Goal: Information Seeking & Learning: Check status

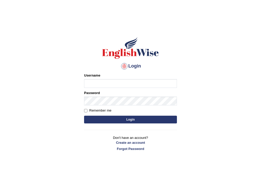
click at [100, 83] on input "Username" at bounding box center [130, 83] width 93 height 9
type input "sapanatimalsina_parramatta"
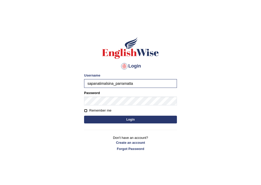
click at [85, 111] on input "Remember me" at bounding box center [85, 110] width 3 height 3
checkbox input "true"
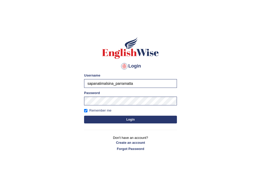
click at [108, 117] on button "Login" at bounding box center [130, 120] width 93 height 8
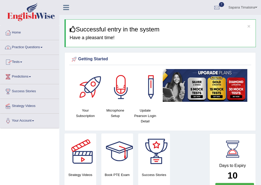
click at [21, 49] on link "Practice Questions" at bounding box center [29, 46] width 59 height 13
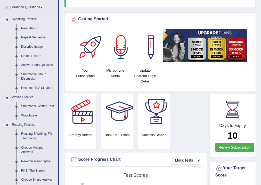
scroll to position [41, 0]
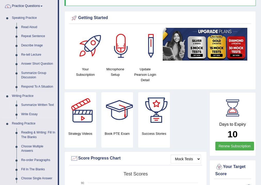
click at [33, 105] on link "Summarize Written Text" at bounding box center [38, 105] width 39 height 9
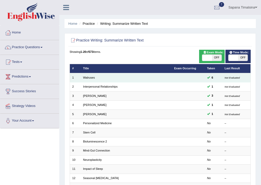
click at [86, 80] on td "Walruses" at bounding box center [126, 77] width 91 height 9
click at [83, 78] on link "Walruses" at bounding box center [89, 77] width 12 height 3
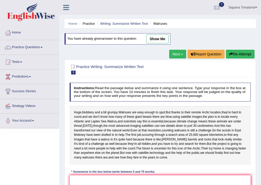
click at [172, 54] on link "Next »" at bounding box center [177, 54] width 17 height 9
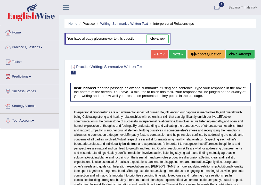
click at [172, 54] on link "Next »" at bounding box center [177, 54] width 17 height 9
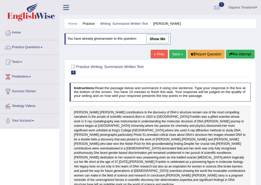
click at [172, 54] on link "Next »" at bounding box center [177, 54] width 17 height 9
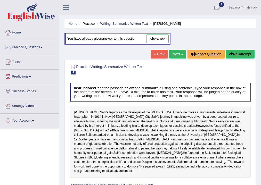
click at [172, 54] on link "Next »" at bounding box center [177, 54] width 17 height 9
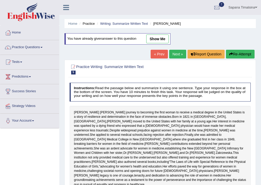
click at [172, 54] on link "Next »" at bounding box center [177, 54] width 17 height 9
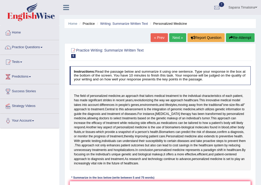
click at [175, 38] on link "Next »" at bounding box center [177, 37] width 17 height 9
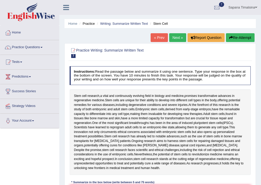
click at [155, 40] on link "« Prev" at bounding box center [159, 37] width 17 height 9
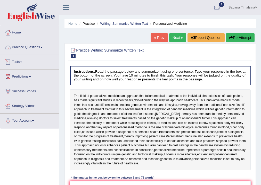
click at [15, 45] on link "Practice Questions" at bounding box center [29, 46] width 59 height 13
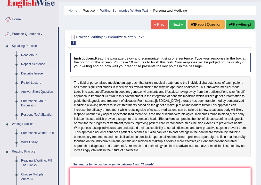
scroll to position [41, 0]
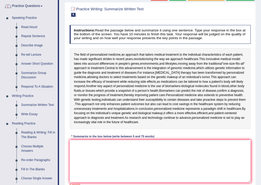
click at [30, 104] on link "Summarize Written Text" at bounding box center [38, 105] width 39 height 9
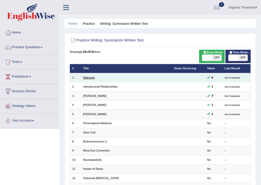
click at [84, 79] on link "Walruses" at bounding box center [89, 77] width 12 height 3
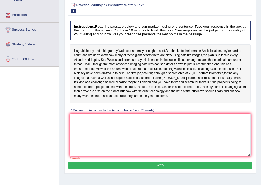
scroll to position [62, 0]
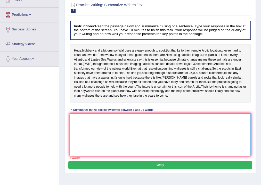
click at [84, 145] on textarea at bounding box center [160, 135] width 181 height 43
click at [79, 142] on textarea at bounding box center [160, 135] width 181 height 43
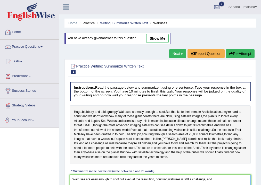
scroll to position [0, 0]
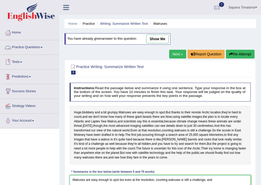
type textarea "Walruses are easy enough to spot but even at the resolution, counting walruses …"
click at [20, 46] on link "Practice Questions" at bounding box center [29, 46] width 59 height 13
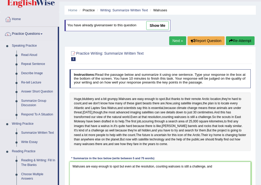
scroll to position [41, 0]
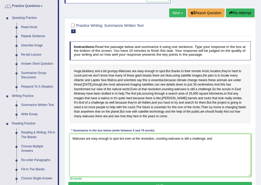
click at [35, 104] on link "Summarize Written Text" at bounding box center [38, 105] width 39 height 9
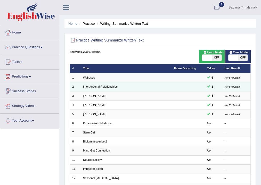
click at [90, 89] on td "Interpersonal Relationships" at bounding box center [126, 86] width 91 height 9
click at [90, 88] on link "Interpersonal Relationships" at bounding box center [100, 86] width 35 height 3
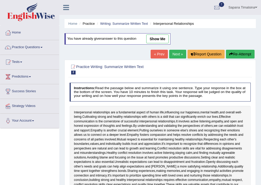
click at [177, 53] on link "Next »" at bounding box center [177, 54] width 17 height 9
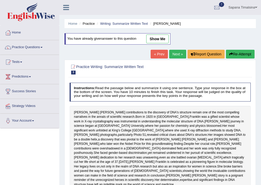
click at [161, 39] on link "show me" at bounding box center [157, 39] width 22 height 9
type textarea "Rosalind Franklin's contributions to the discovery of DNA, and her journey in s…"
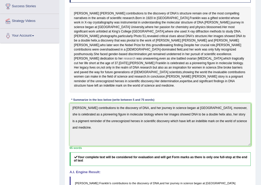
scroll to position [62, 0]
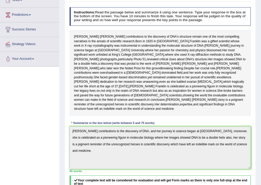
drag, startPoint x: 116, startPoint y: 66, endPoint x: 51, endPoint y: 74, distance: 64.7
click at [103, 66] on div "Instructions: Read the passage below and summarize it using one sentence. Type …" at bounding box center [160, 136] width 184 height 263
drag, startPoint x: 51, startPoint y: 74, endPoint x: 48, endPoint y: 87, distance: 13.8
click at [45, 94] on div "Toggle navigation Home Practice Questions Speaking Practice Read Aloud Repeat S…" at bounding box center [130, 123] width 261 height 371
click at [163, 51] on div "Rosalind Franklin's contributions to the discovery of DNA's structure remain on…" at bounding box center [160, 73] width 181 height 86
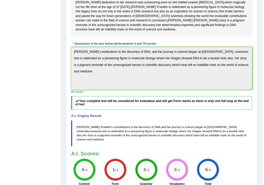
scroll to position [124, 0]
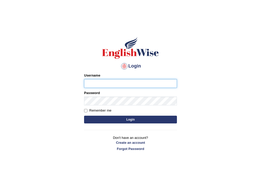
click at [149, 87] on input "Username" at bounding box center [130, 83] width 93 height 9
type input "sapanatimalsina_parramatta"
click at [85, 112] on input "Remember me" at bounding box center [85, 110] width 3 height 3
checkbox input "true"
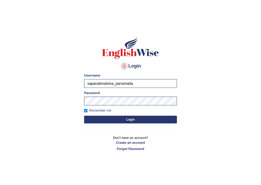
click at [99, 118] on button "Login" at bounding box center [130, 120] width 93 height 8
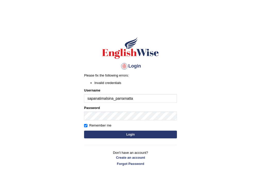
click at [128, 133] on button "Login" at bounding box center [130, 135] width 93 height 8
click at [132, 97] on input "sapanatimalsina_parramatta" at bounding box center [130, 98] width 93 height 9
click at [134, 97] on input "sapanatimalsina_parramatta" at bounding box center [130, 98] width 93 height 9
type input "s"
type input "sapanatimalsina_parramatta"
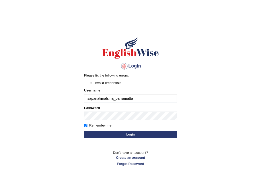
click at [131, 132] on button "Login" at bounding box center [130, 135] width 93 height 8
click at [129, 134] on button "Login" at bounding box center [130, 135] width 93 height 8
click at [129, 132] on button "Login" at bounding box center [130, 135] width 93 height 8
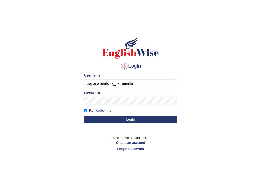
click at [128, 131] on div "Login Please fix the following errors: Username sapanatimalsina_parramatta Pass…" at bounding box center [131, 93] width 102 height 129
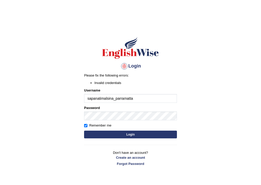
click at [127, 135] on button "Login" at bounding box center [130, 135] width 93 height 8
click at [127, 135] on div "Login Please fix the following errors: Invalid credentials Username sapanatimal…" at bounding box center [131, 101] width 102 height 144
click at [135, 135] on button "Login" at bounding box center [130, 135] width 93 height 8
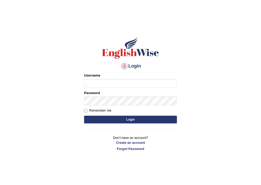
click at [101, 81] on input "Username" at bounding box center [130, 83] width 93 height 9
type input "sapanatimalsina_parramatta"
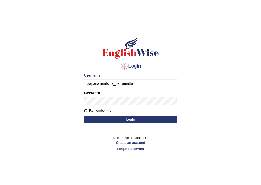
click at [85, 109] on input "Remember me" at bounding box center [85, 110] width 3 height 3
checkbox input "true"
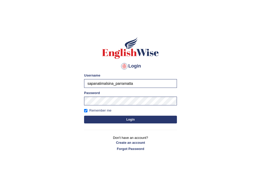
click at [109, 118] on button "Login" at bounding box center [130, 120] width 93 height 8
click at [129, 121] on button "Login" at bounding box center [130, 120] width 93 height 8
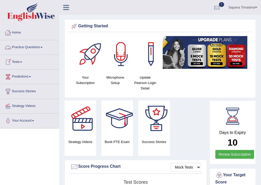
click at [29, 45] on link "Practice Questions" at bounding box center [29, 46] width 59 height 13
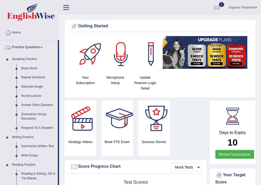
click at [29, 45] on link "Practice Questions" at bounding box center [29, 46] width 58 height 13
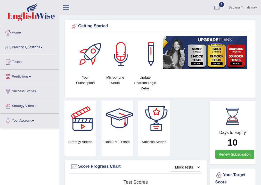
click at [28, 45] on link "Practice Questions" at bounding box center [29, 46] width 59 height 13
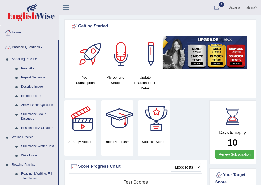
click at [27, 44] on link "Practice Questions" at bounding box center [29, 46] width 58 height 13
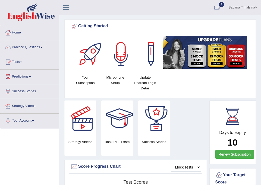
click at [22, 46] on link "Practice Questions" at bounding box center [29, 46] width 59 height 13
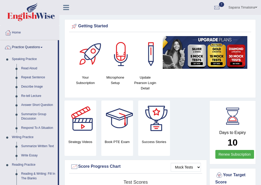
click at [23, 46] on link "Practice Questions" at bounding box center [29, 46] width 58 height 13
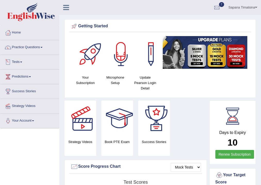
click at [24, 62] on link "Tests" at bounding box center [29, 61] width 59 height 13
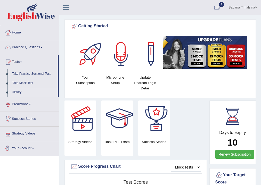
click at [16, 92] on link "History" at bounding box center [34, 92] width 48 height 9
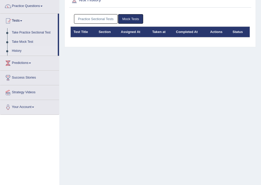
click at [19, 51] on link "History" at bounding box center [34, 50] width 48 height 9
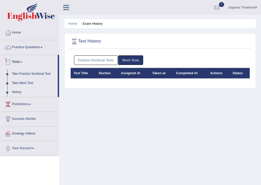
click at [81, 61] on link "Practice Sectional Tests" at bounding box center [96, 60] width 44 height 10
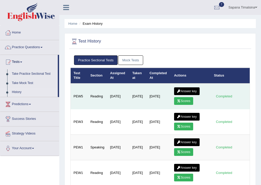
click at [180, 100] on icon at bounding box center [179, 101] width 4 height 3
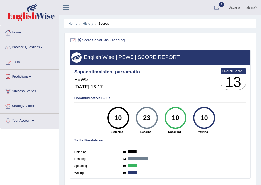
click at [87, 24] on link "History" at bounding box center [88, 24] width 10 height 4
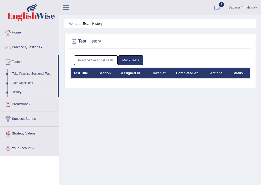
click at [88, 60] on link "Practice Sectional Tests" at bounding box center [96, 60] width 44 height 10
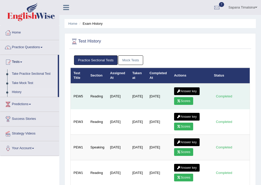
click at [185, 91] on link "Answer key" at bounding box center [187, 92] width 26 height 8
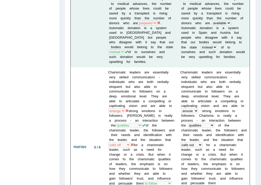
scroll to position [558, 0]
